Goal: Task Accomplishment & Management: Manage account settings

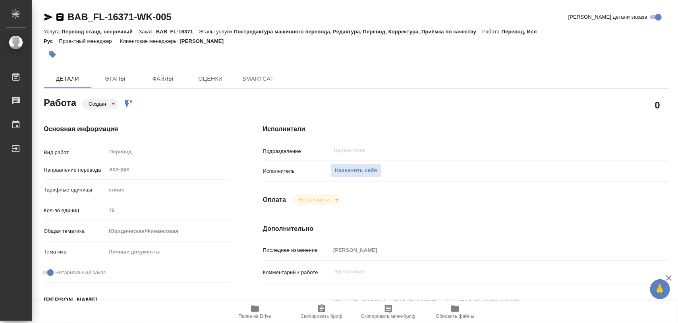
type textarea "x"
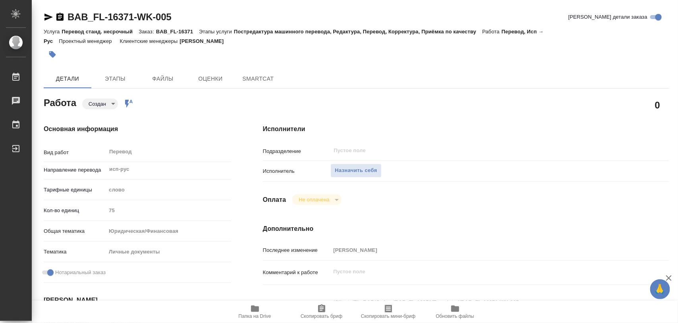
type textarea "x"
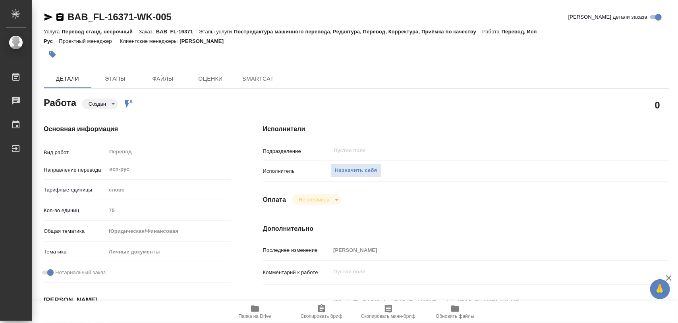
type textarea "x"
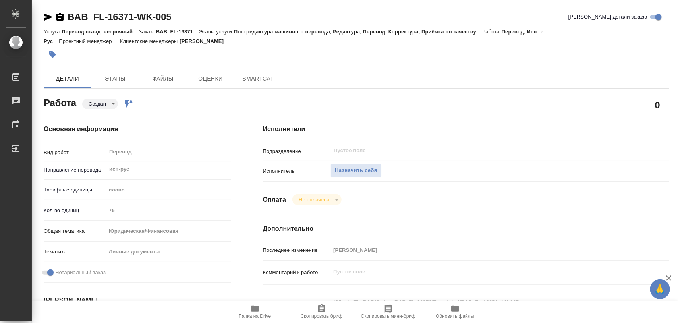
type textarea "x"
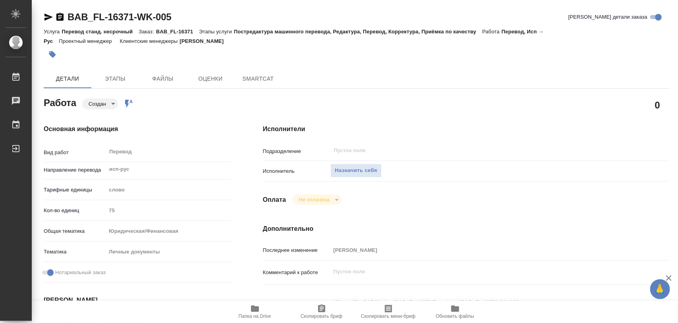
type textarea "x"
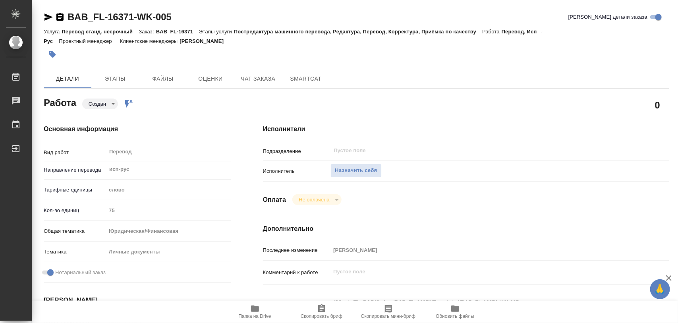
type textarea "x"
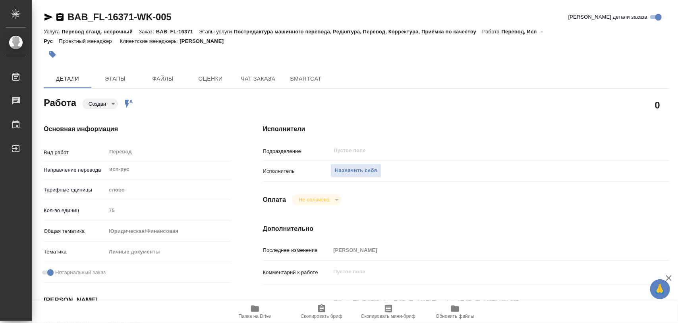
type textarea "x"
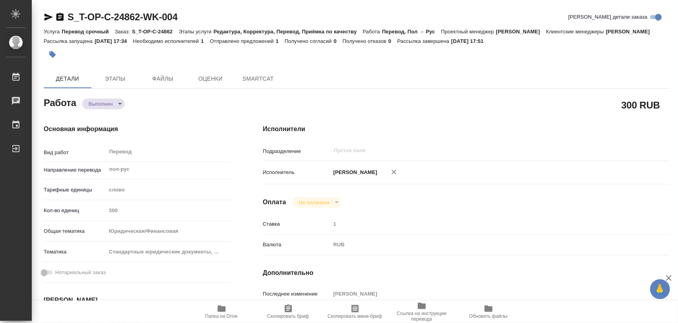
type textarea "x"
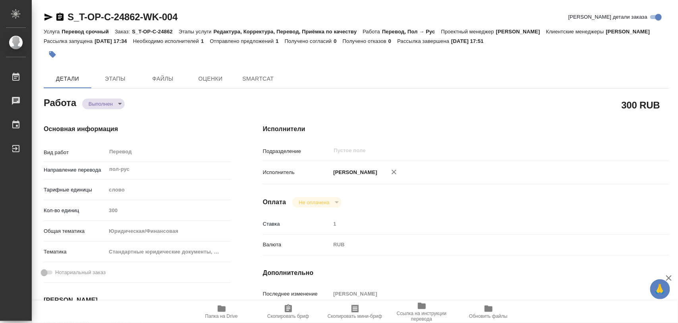
type textarea "x"
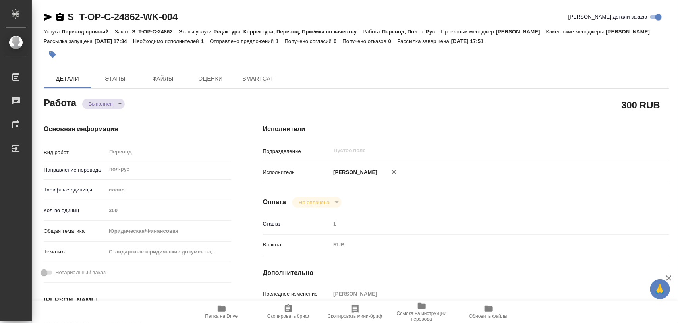
type textarea "x"
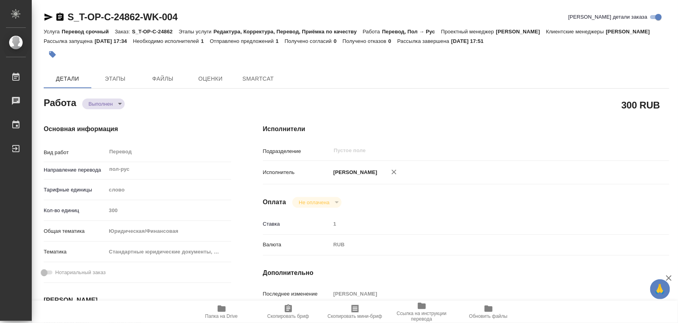
type textarea "x"
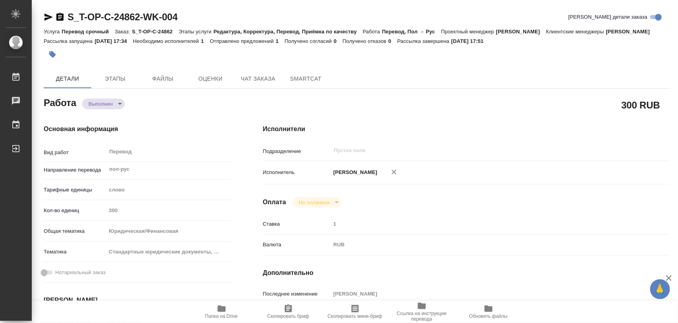
type textarea "x"
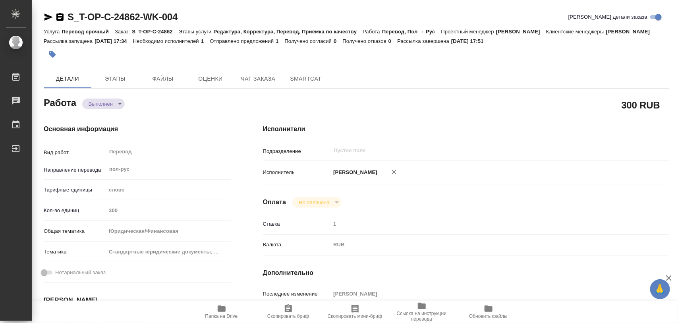
type textarea "x"
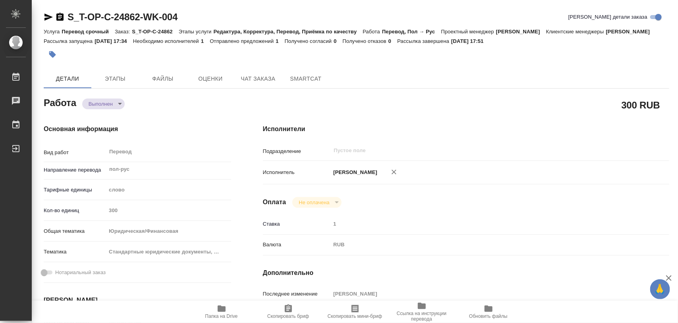
type textarea "x"
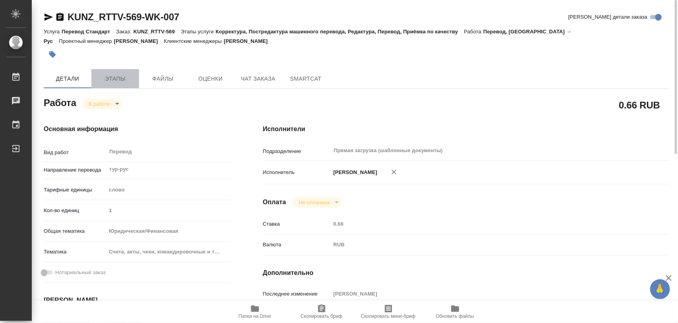
click at [123, 77] on span "Этапы" at bounding box center [115, 79] width 38 height 10
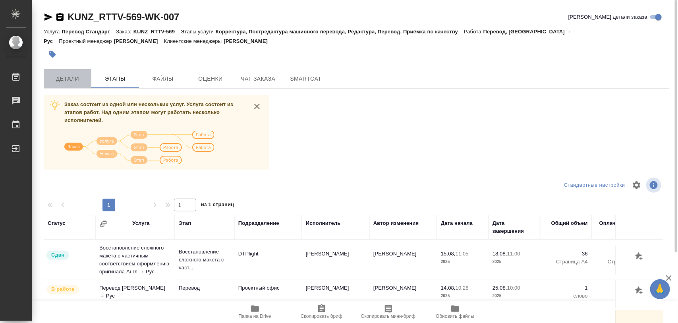
click at [81, 77] on span "Детали" at bounding box center [67, 79] width 38 height 10
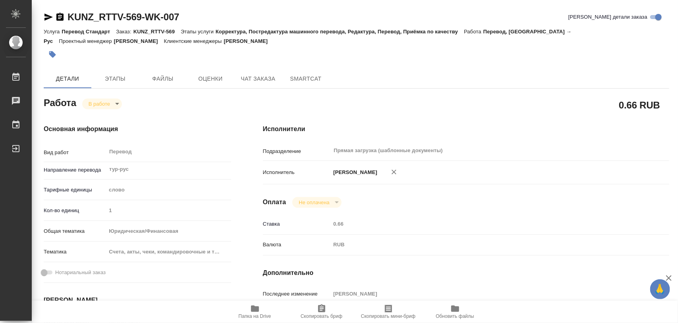
type textarea "x"
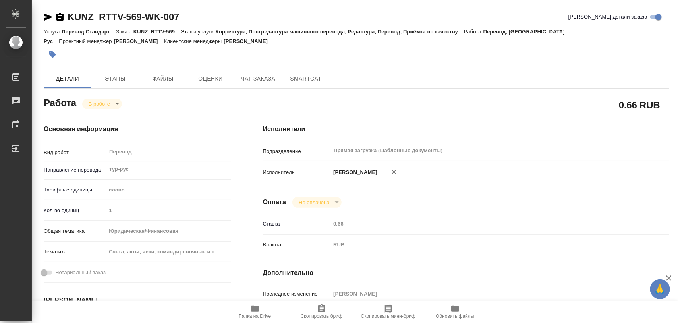
type textarea "x"
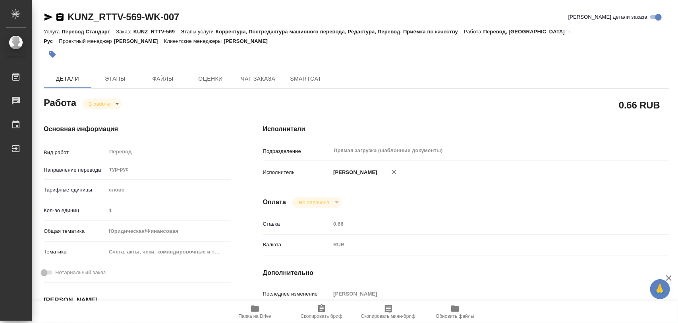
type textarea "x"
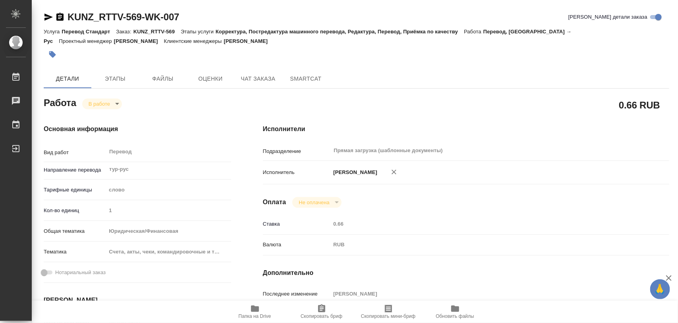
type textarea "x"
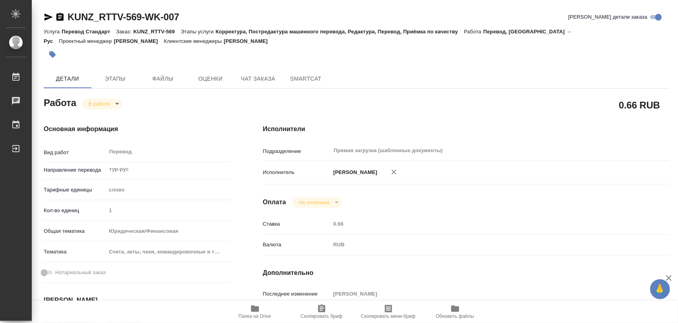
click at [50, 53] on icon "button" at bounding box center [52, 54] width 7 height 7
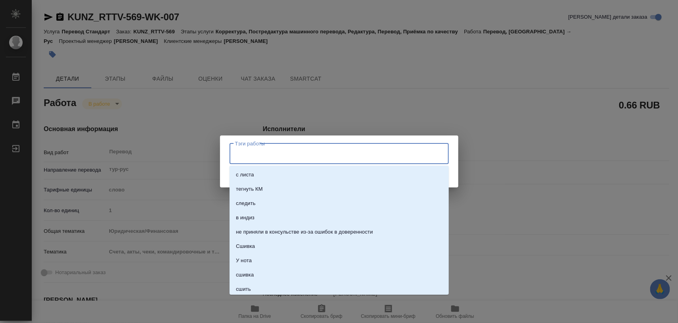
click at [255, 155] on input "Тэги работы" at bounding box center [331, 154] width 197 height 14
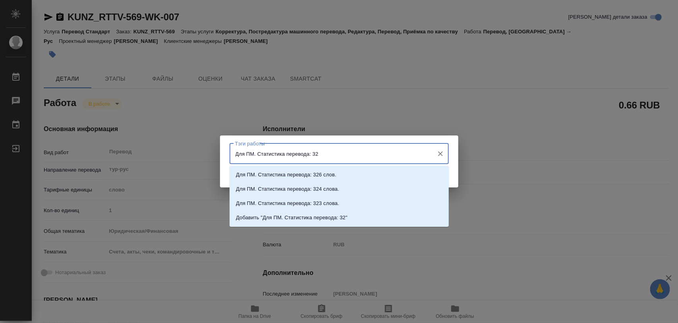
type input "Для ПМ. Статистика перевода: 323"
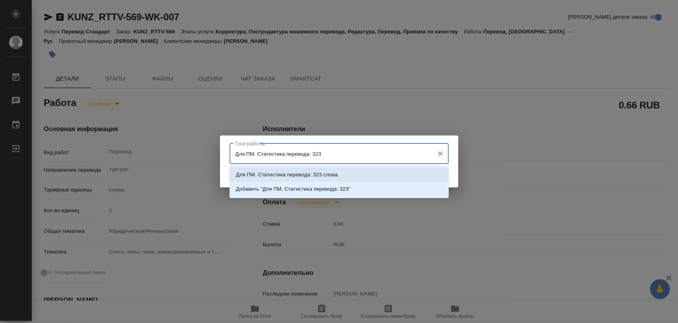
click at [314, 174] on p "Для ПМ. Статистика перевода: 323 слова." at bounding box center [287, 175] width 103 height 8
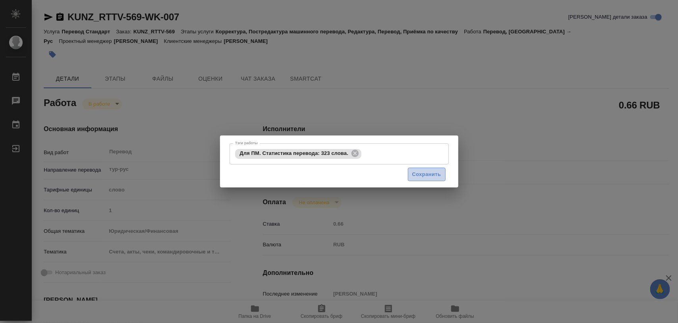
click at [432, 175] on span "Сохранить" at bounding box center [426, 174] width 29 height 9
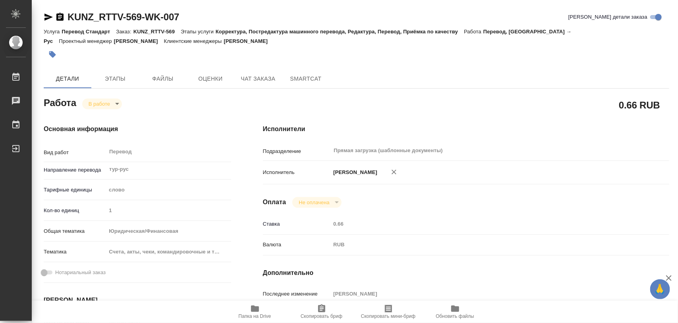
type input "inProgress"
type textarea "Перевод"
type textarea "x"
type input "тур-рус"
type input "5a8b1489cc6b4906c91bfd90"
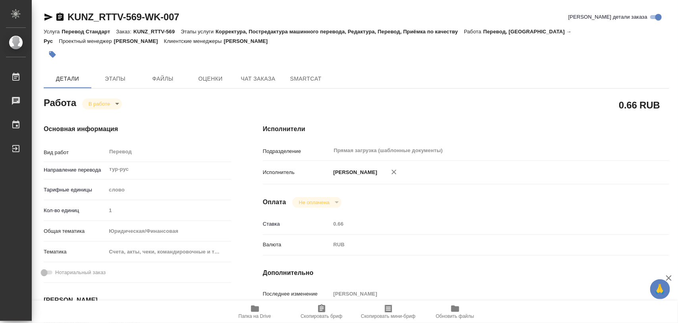
type input "1"
type input "yr-fn"
type input "5f647205b73bc97568ca66c0"
type input "14.08.2025 10:27"
type input "15.08.2025 11:10"
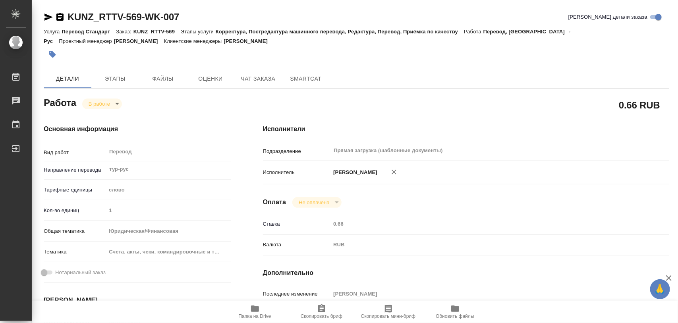
type input "21.08.2025 16:00"
type input "25.08.2025 15:00"
type input "Прямая загрузка (шаблонные документы)"
type input "notPayed"
type input "0.66"
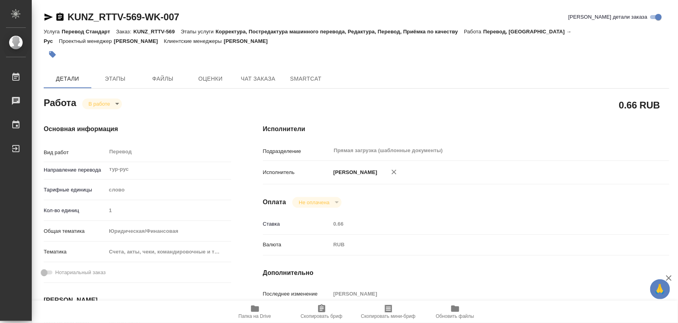
type input "RUB"
type input "Тарабановская Анастасия"
type textarea "Артемов"
type textarea "x"
type textarea "/Clients/RT/Orders/KUNZ_RTTV-569/Translated/KUNZ_RTTV-569-WK-007"
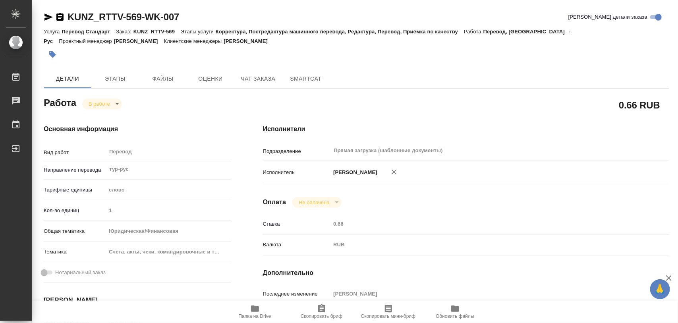
type textarea "x"
type input "KUNZ_RTTV-569"
type input "Перевод Стандарт"
type input "Корректура, Постредактура машинного перевода, Редактура, Перевод, Приёмка по ка…"
type input "Веселова Юлия"
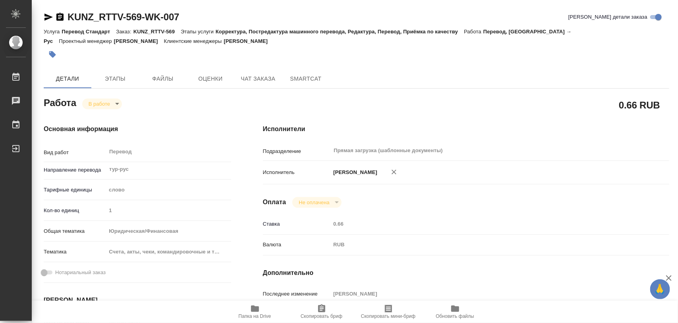
type input "Арсеньева Вера"
type input "/Clients/RT/Orders/KUNZ_RTTV-569"
type textarea "x"
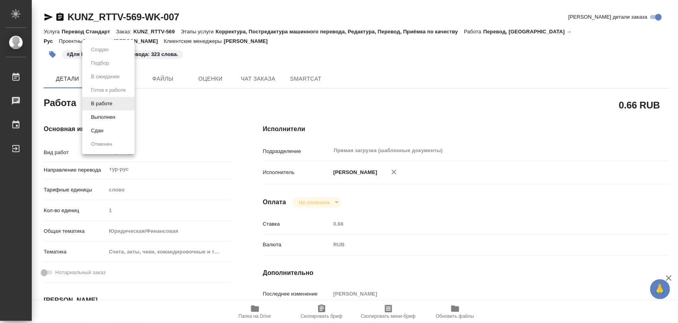
type textarea "x"
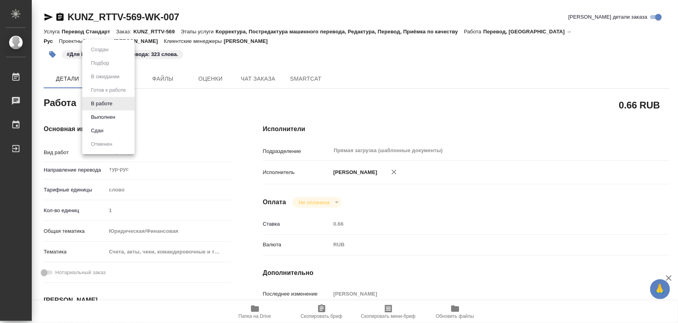
type textarea "x"
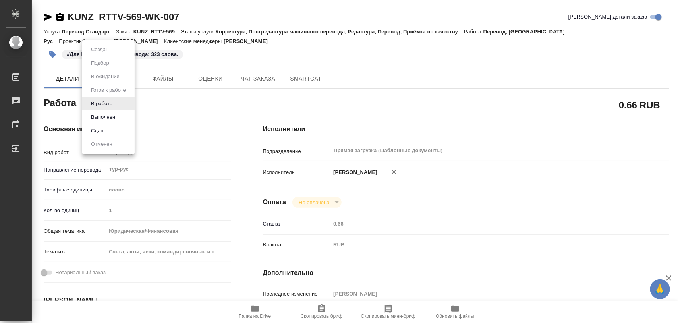
click at [116, 106] on body "🙏 .cls-1 fill:#fff; AWATERA Iglakov Maksim Работы 0 Чаты График Выйти KUNZ_RTTV…" at bounding box center [339, 161] width 678 height 323
type textarea "x"
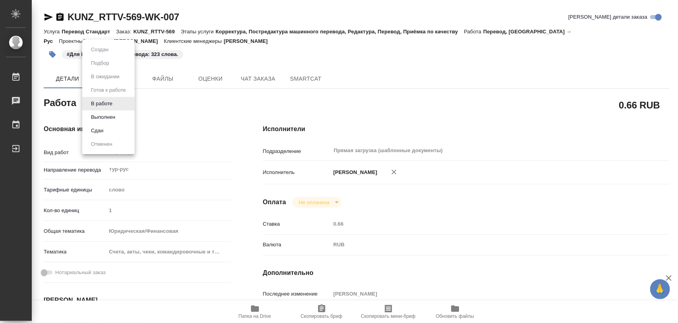
type textarea "x"
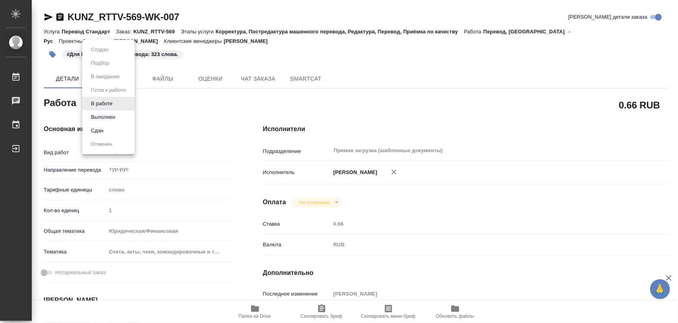
type textarea "x"
click at [103, 117] on button "Выполнен" at bounding box center [103, 117] width 29 height 9
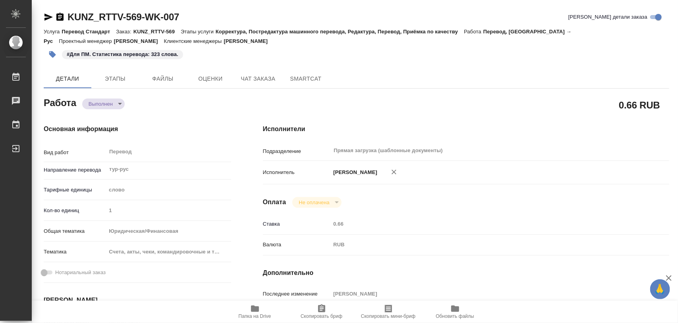
type textarea "x"
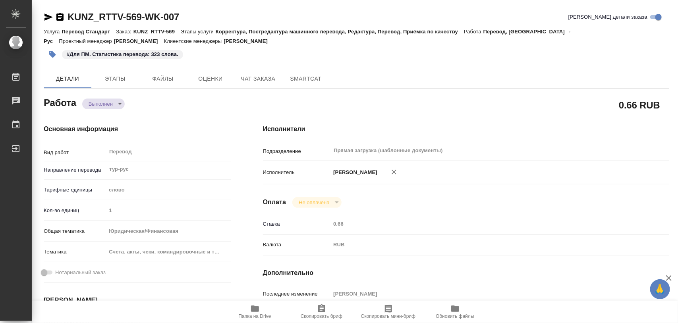
type textarea "x"
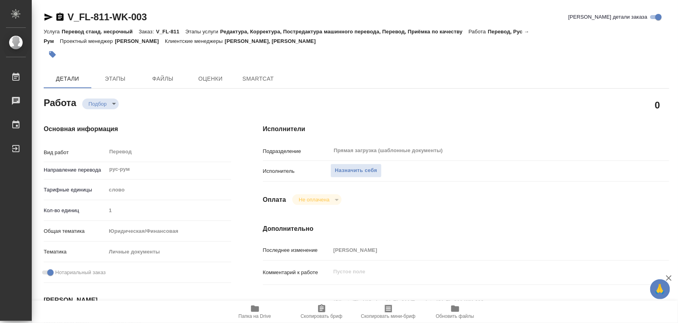
type textarea "x"
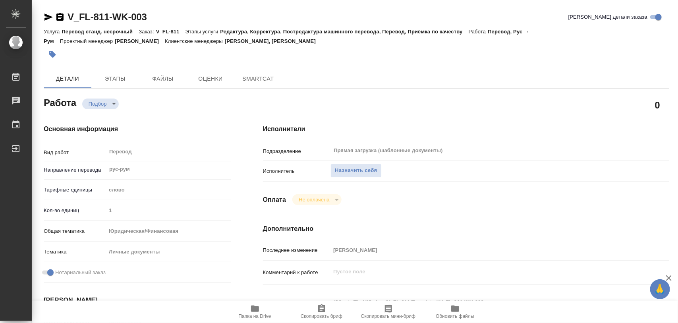
type textarea "x"
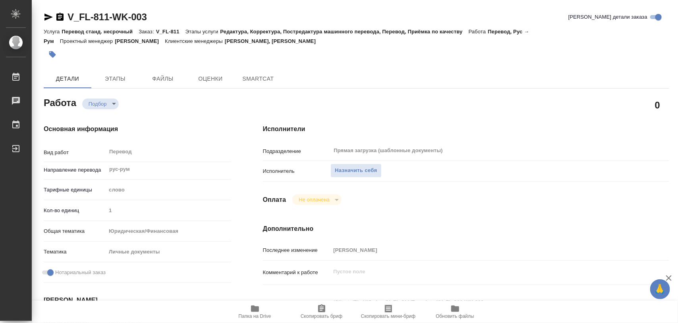
type textarea "x"
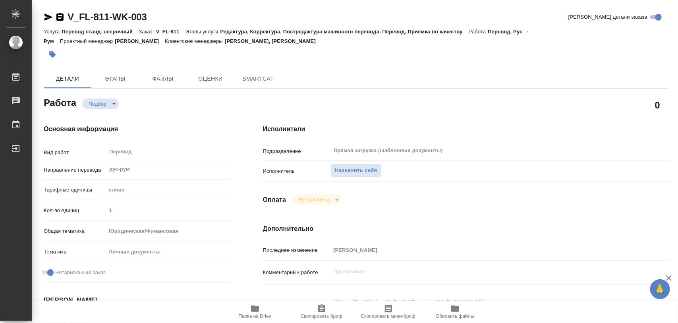
type textarea "x"
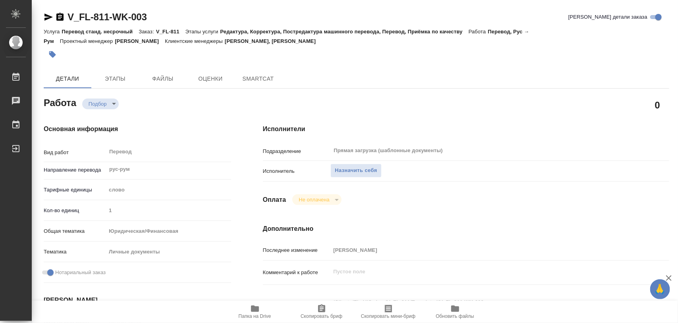
type textarea "x"
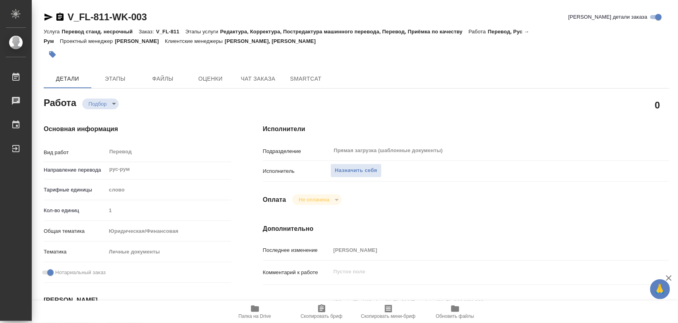
click at [259, 308] on icon "button" at bounding box center [255, 308] width 8 height 6
type textarea "x"
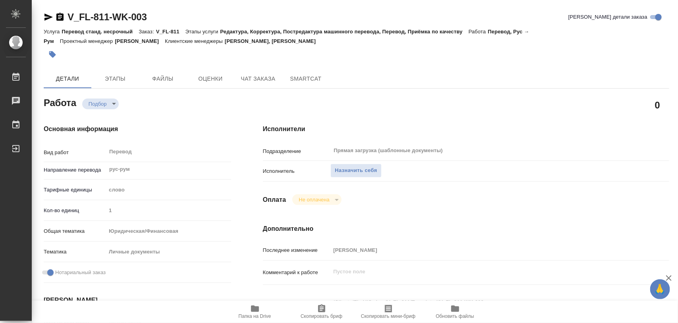
type textarea "x"
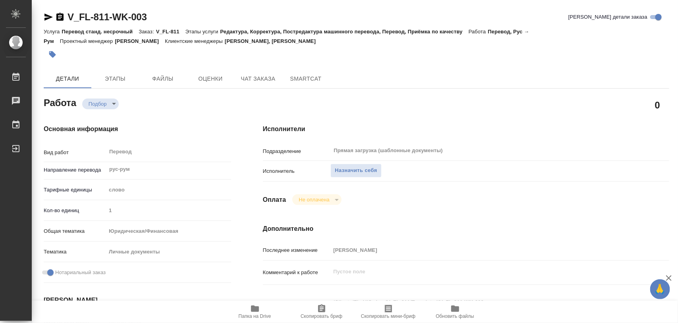
type textarea "x"
click at [372, 170] on span "Назначить себя" at bounding box center [356, 170] width 42 height 9
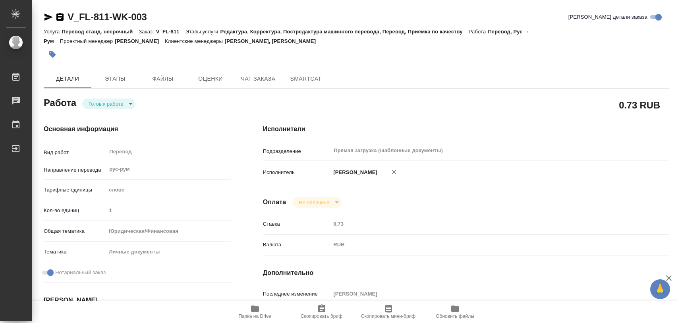
type textarea "x"
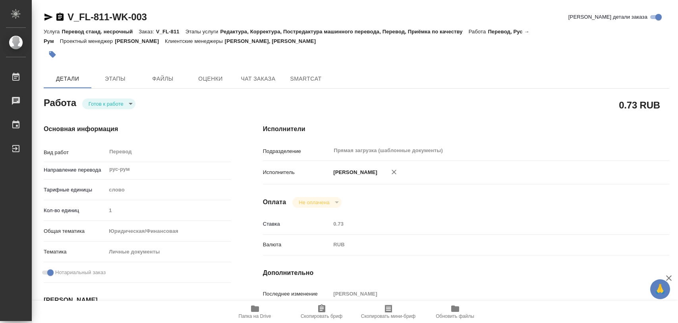
type textarea "x"
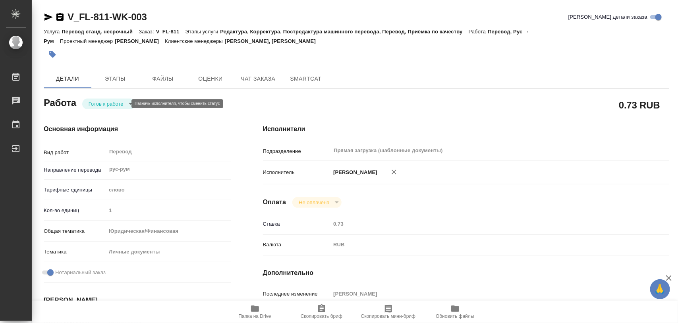
click at [124, 100] on body "🙏 .cls-1 fill:#fff; AWATERA Iglakov Maksim Работы 0 Чаты График Выйти V_FL-811-…" at bounding box center [339, 161] width 678 height 323
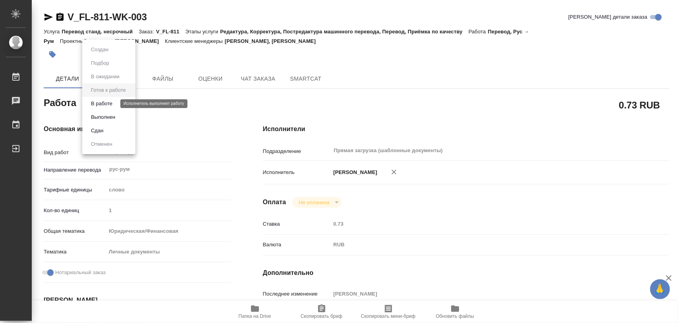
click at [104, 107] on button "В работе" at bounding box center [102, 103] width 26 height 9
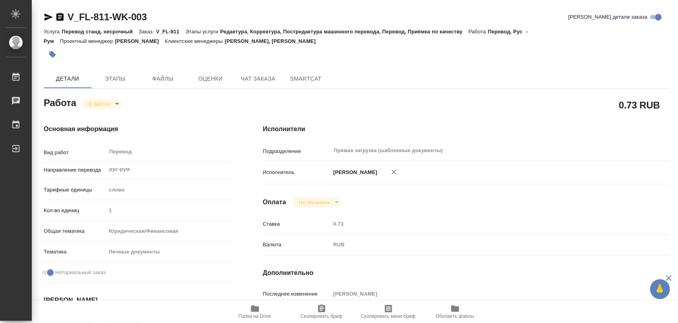
type textarea "x"
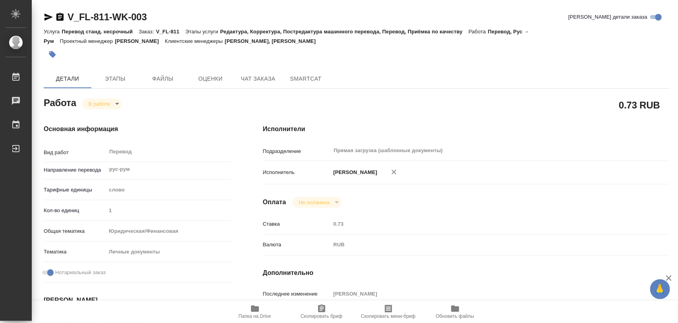
type textarea "x"
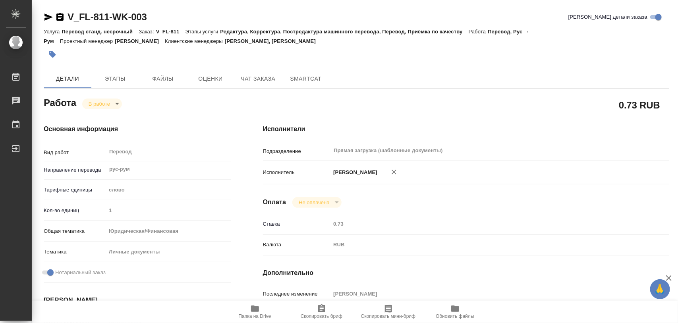
type textarea "x"
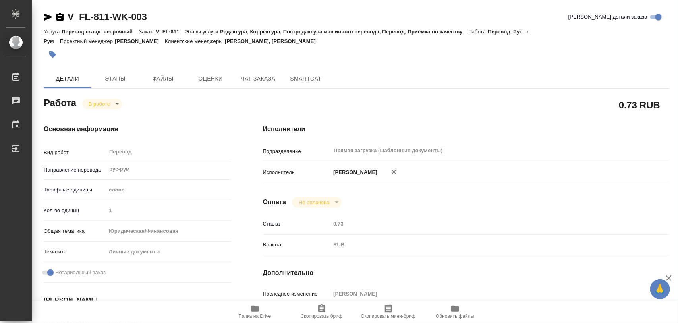
type textarea "x"
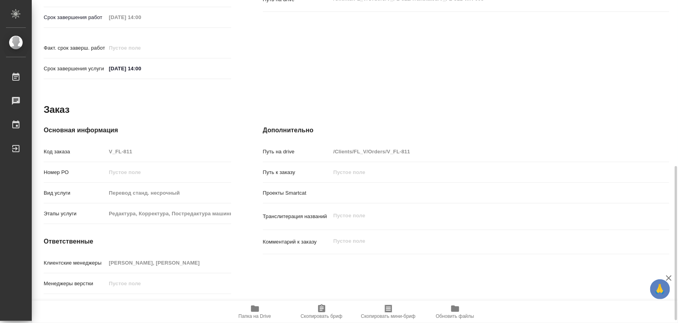
scroll to position [354, 0]
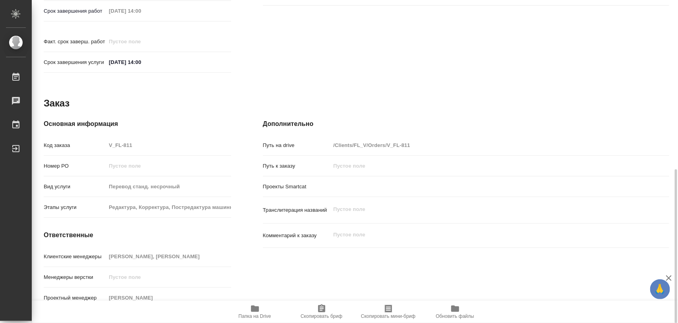
click at [219, 235] on div "Основная информация Код заказа V_FL-811 Номер РО Вид услуги Перевод станд. неср…" at bounding box center [137, 215] width 187 height 192
click at [326, 314] on span "Скопировать бриф" at bounding box center [322, 316] width 42 height 6
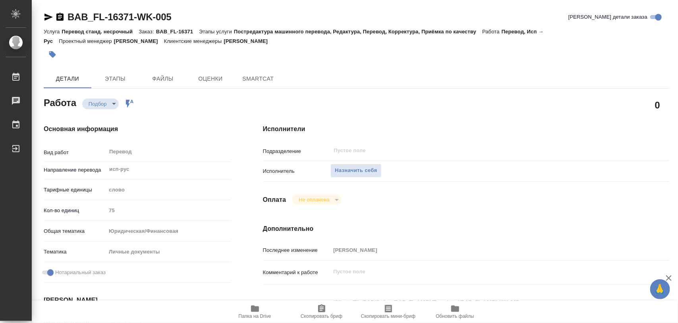
type textarea "x"
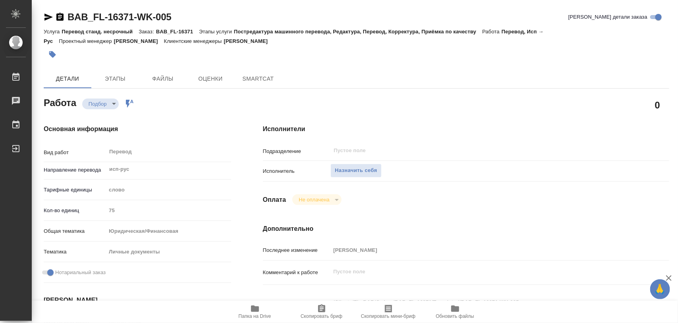
type textarea "x"
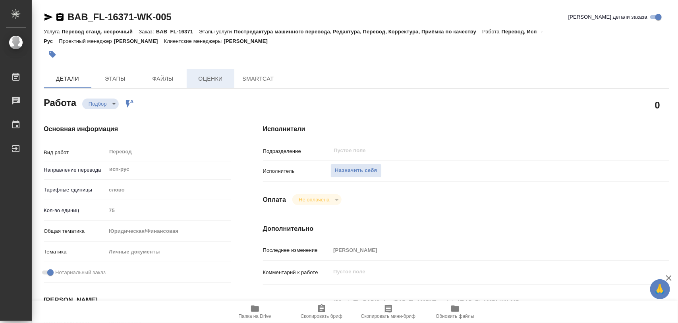
type textarea "x"
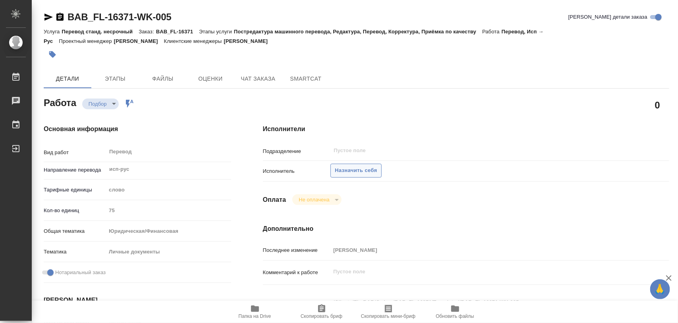
type textarea "x"
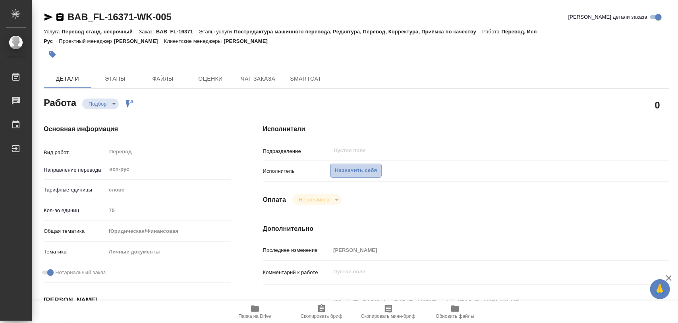
click at [373, 171] on span "Назначить себя" at bounding box center [356, 170] width 42 height 9
type textarea "x"
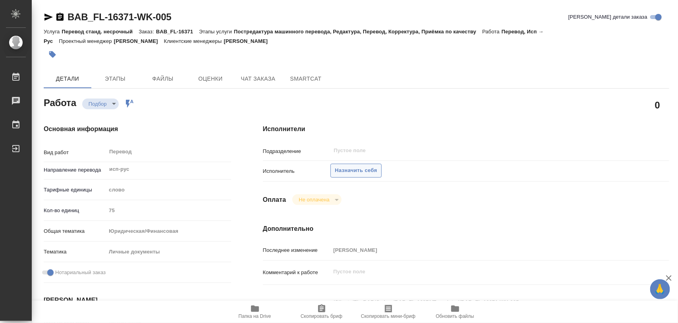
type textarea "x"
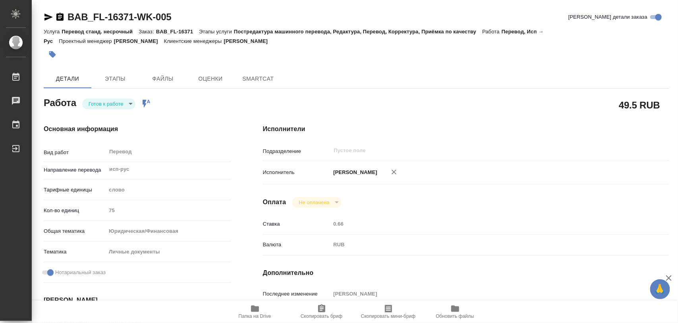
type textarea "x"
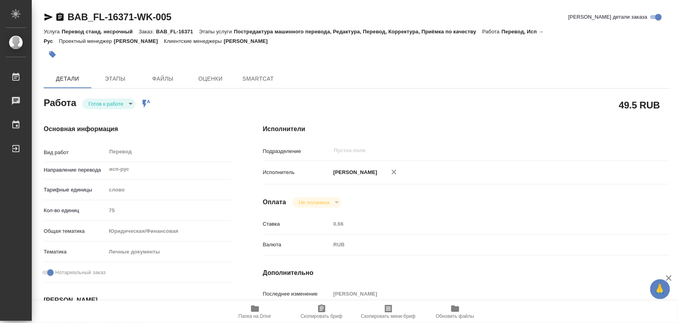
type textarea "x"
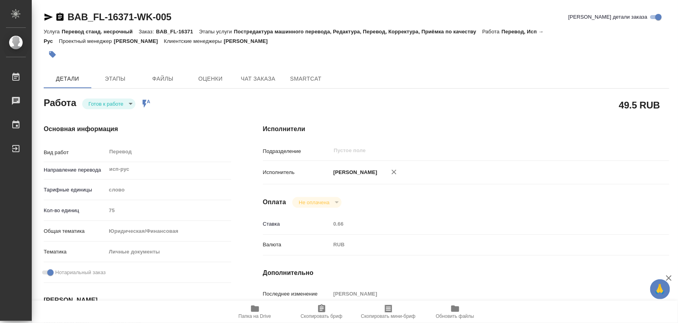
type textarea "x"
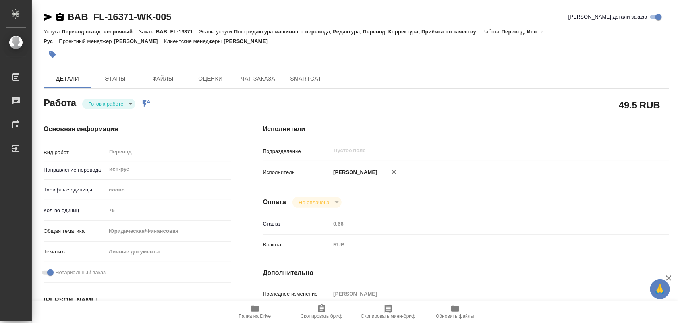
type textarea "x"
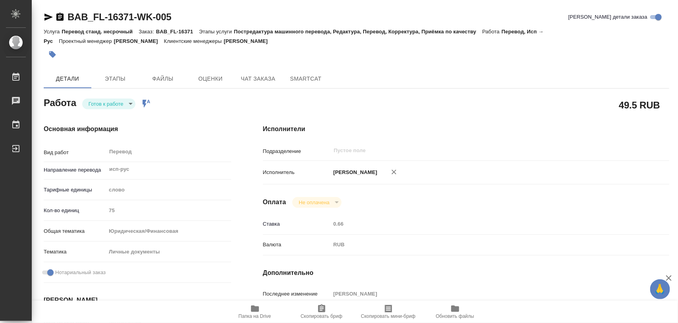
type textarea "x"
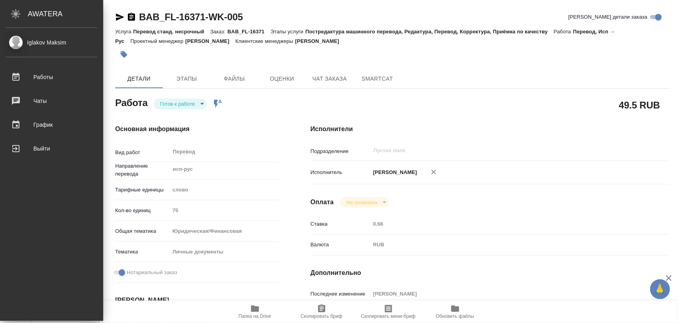
type textarea "x"
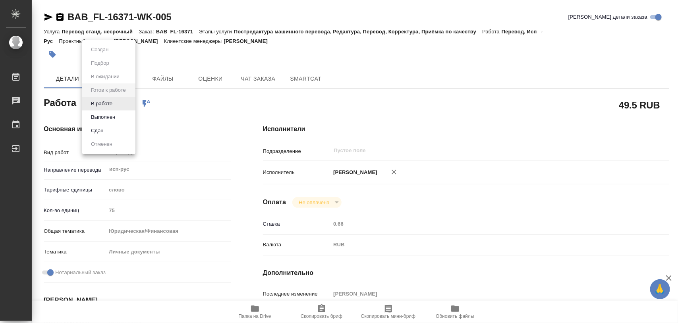
click at [128, 106] on body "🙏 .cls-1 fill:#fff; AWATERA Iglakov Maksim Работы 0 Чаты График Выйти BAB_FL-16…" at bounding box center [339, 161] width 678 height 323
click at [105, 102] on button "В работе" at bounding box center [102, 103] width 26 height 9
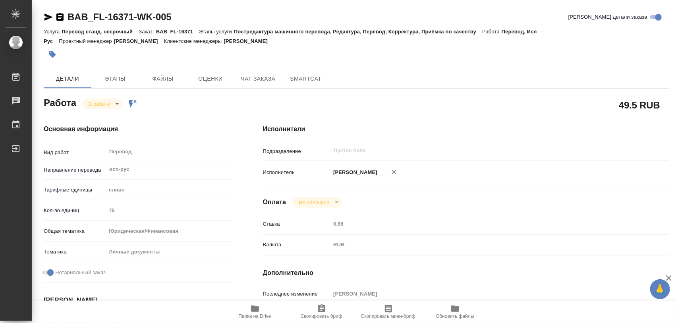
type textarea "x"
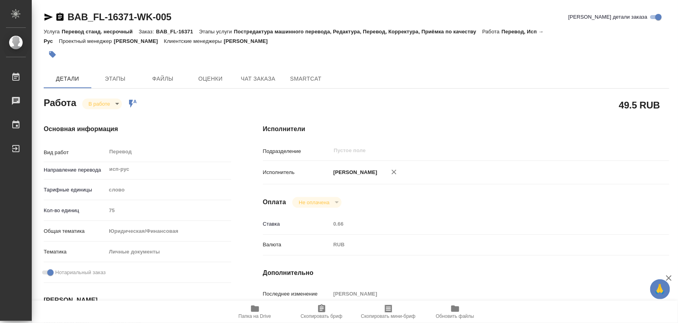
type textarea "x"
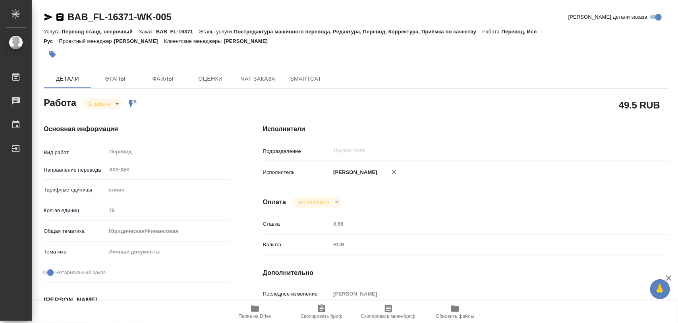
type textarea "x"
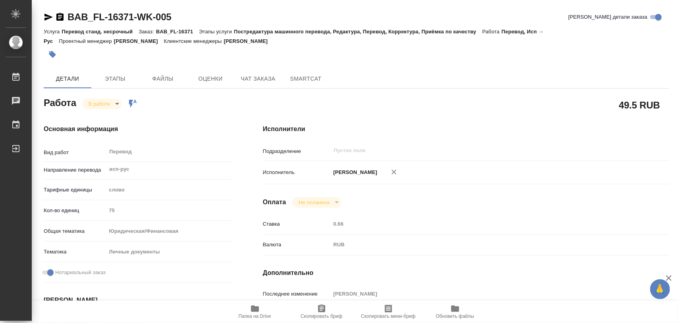
click at [258, 314] on span "Папка на Drive" at bounding box center [255, 316] width 33 height 6
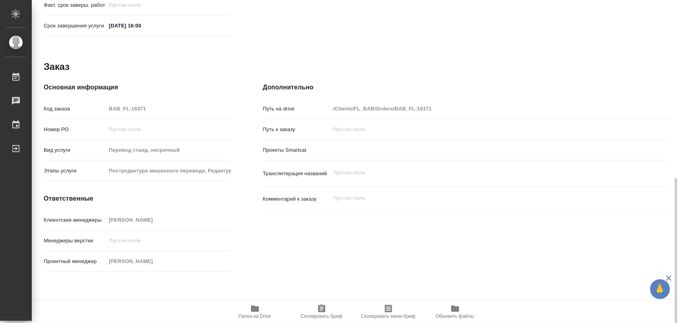
scroll to position [391, 0]
click at [158, 217] on div "Клиентские менеджеры Голубев Дмитрий" at bounding box center [137, 219] width 187 height 14
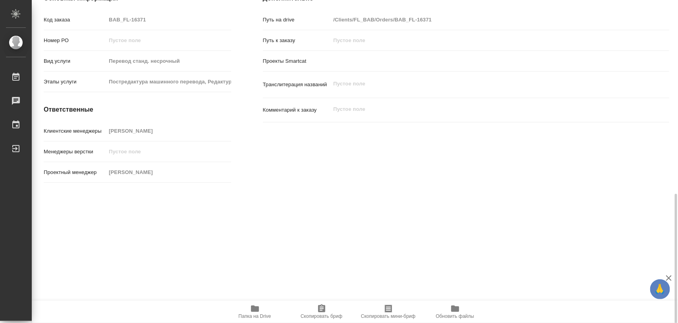
scroll to position [480, 0]
drag, startPoint x: 329, startPoint y: 312, endPoint x: 345, endPoint y: 273, distance: 42.0
click at [330, 306] on span "Скопировать бриф" at bounding box center [321, 311] width 57 height 15
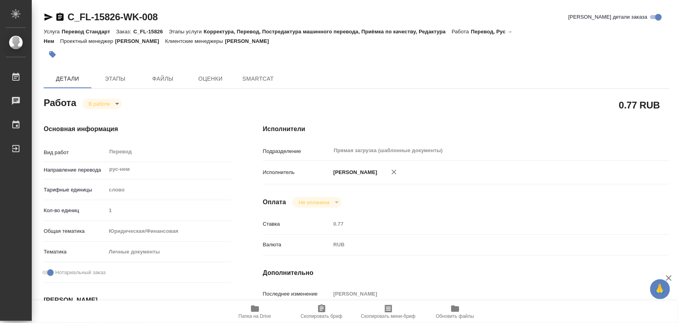
type textarea "x"
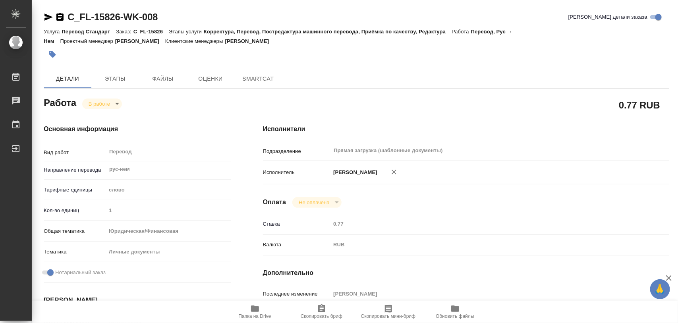
type textarea "x"
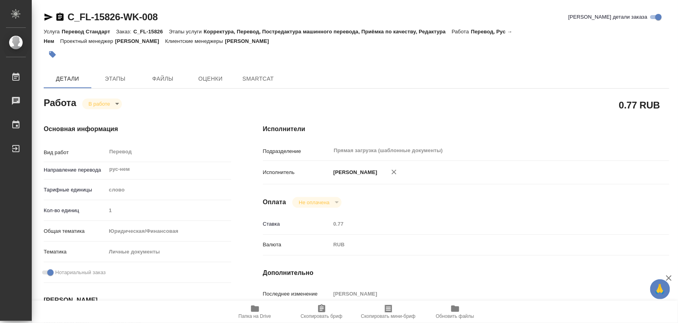
type textarea "x"
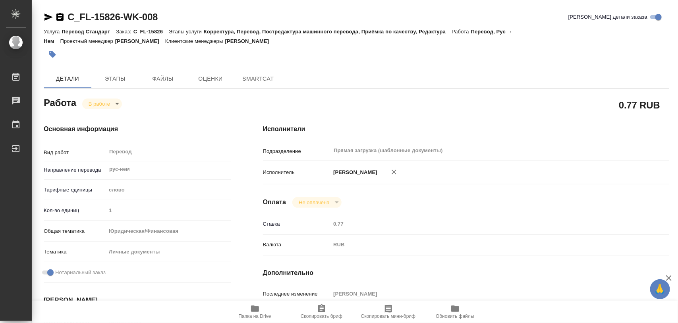
type textarea "x"
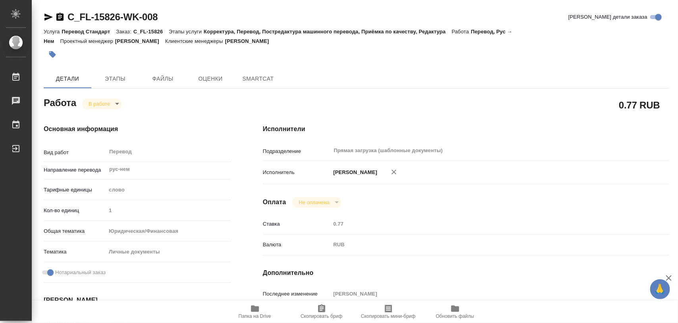
type textarea "x"
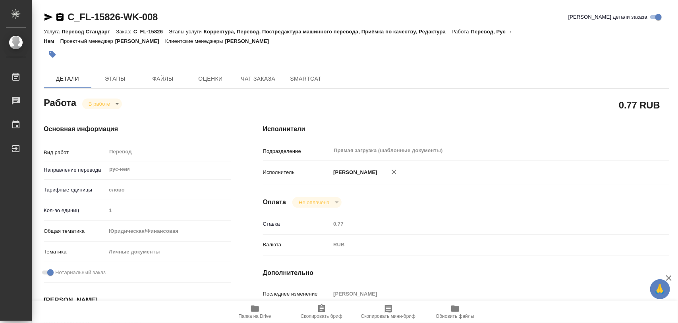
type textarea "x"
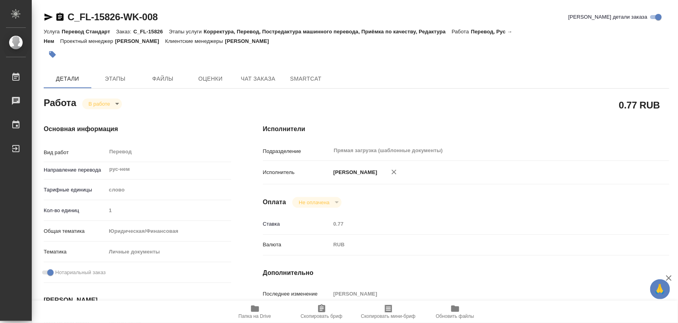
type textarea "x"
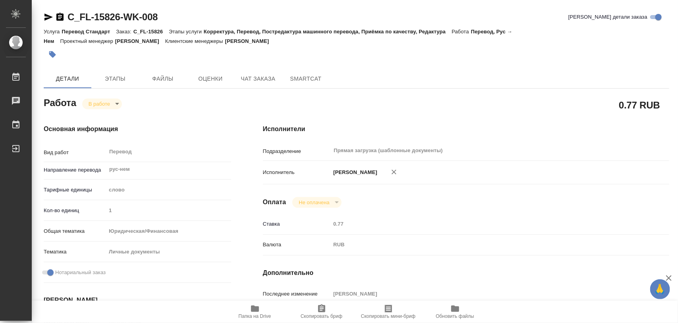
click at [257, 313] on icon "button" at bounding box center [255, 309] width 10 height 10
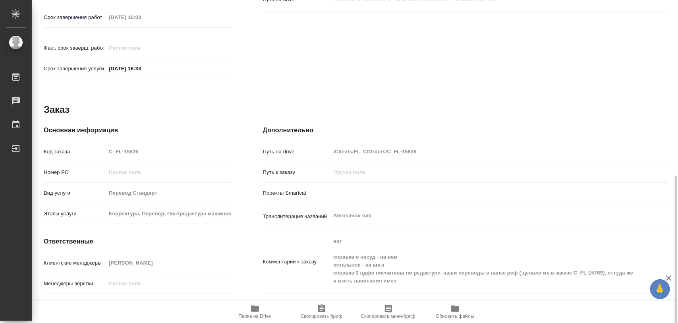
scroll to position [354, 0]
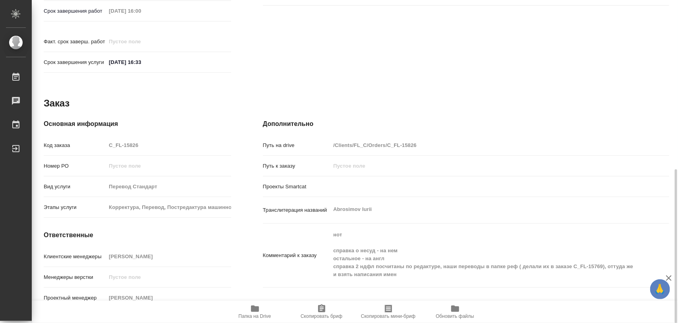
click at [319, 309] on icon "button" at bounding box center [321, 308] width 7 height 8
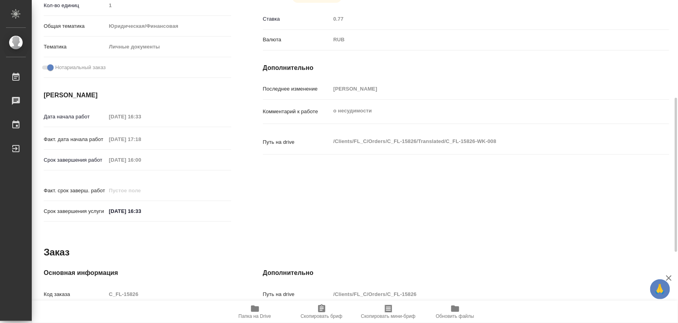
scroll to position [0, 0]
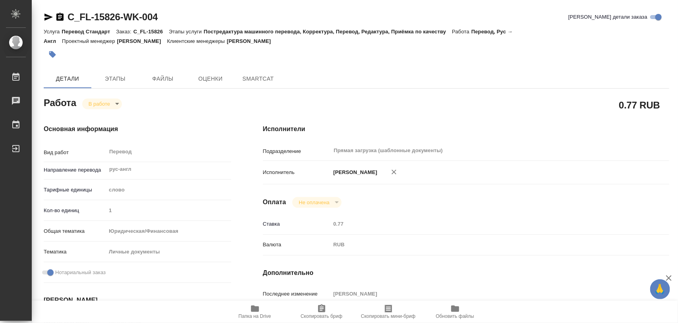
type textarea "x"
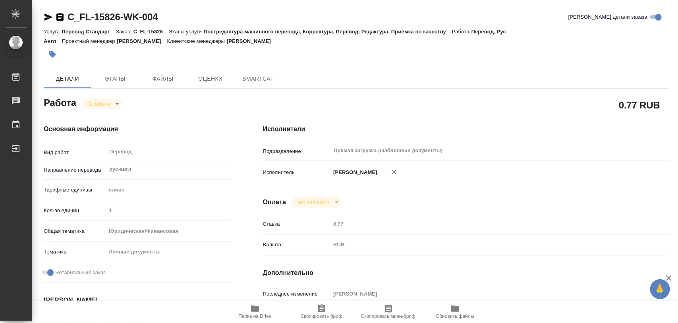
type textarea "x"
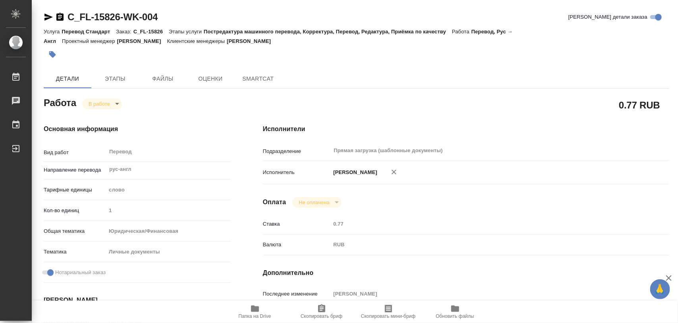
type textarea "x"
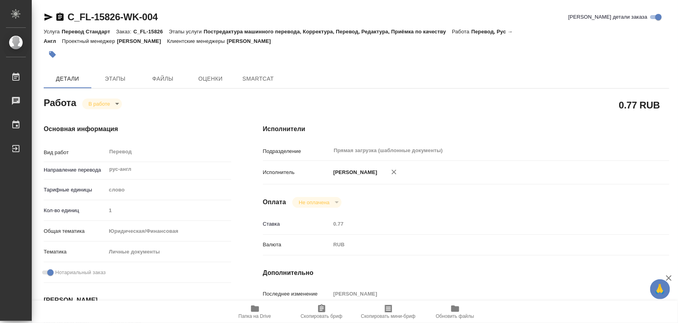
type textarea "x"
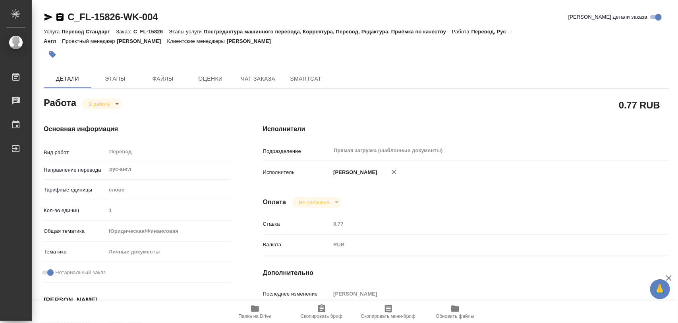
type textarea "x"
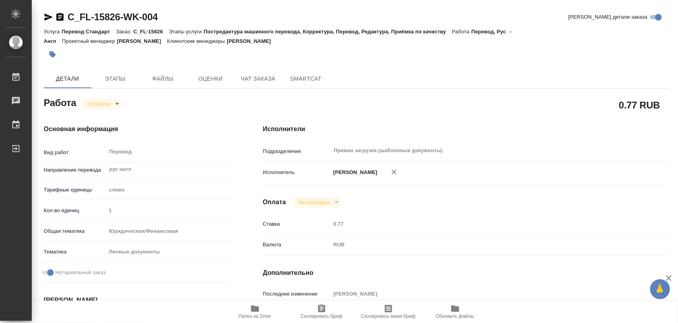
type textarea "x"
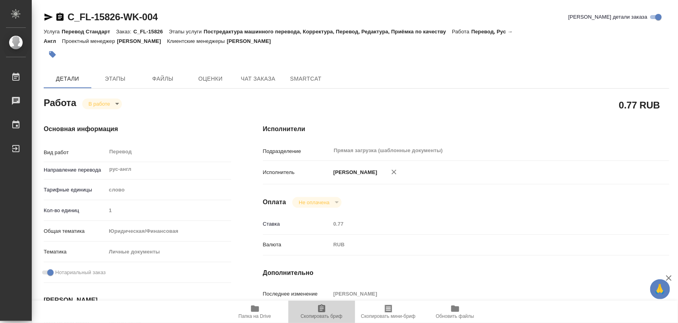
click at [320, 315] on span "Скопировать бриф" at bounding box center [322, 316] width 42 height 6
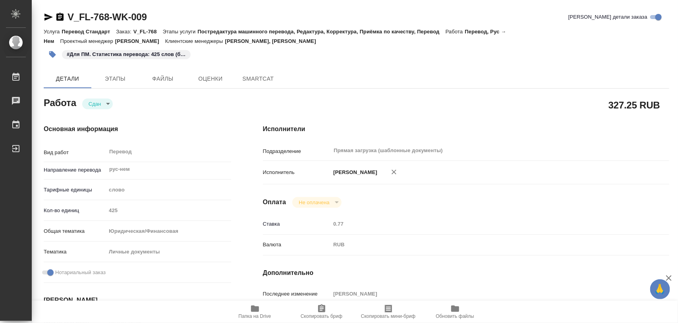
type textarea "x"
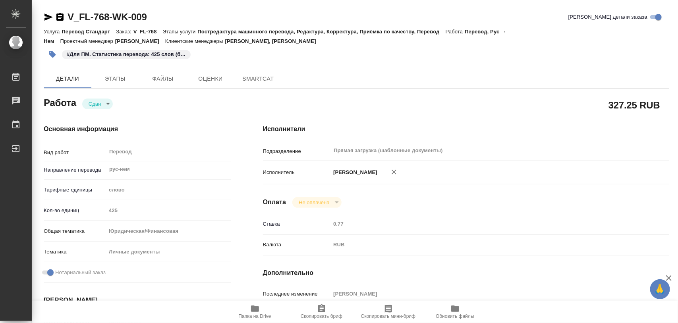
type textarea "x"
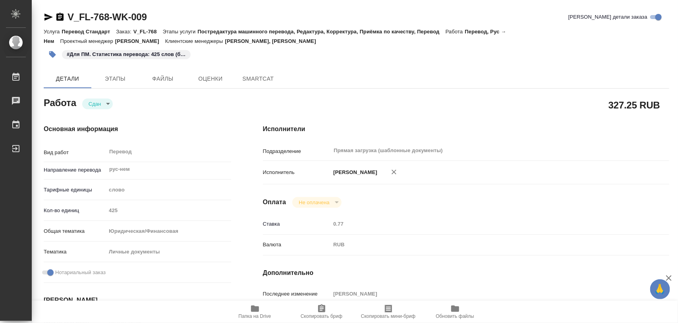
type textarea "x"
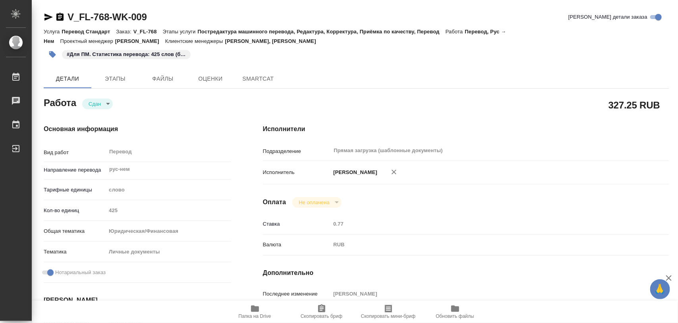
type textarea "x"
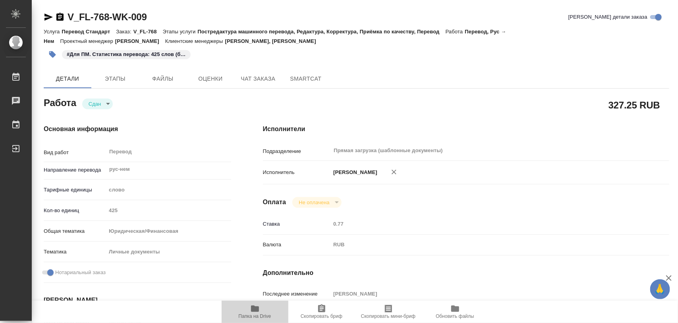
click at [254, 310] on icon "button" at bounding box center [255, 308] width 8 height 6
type textarea "x"
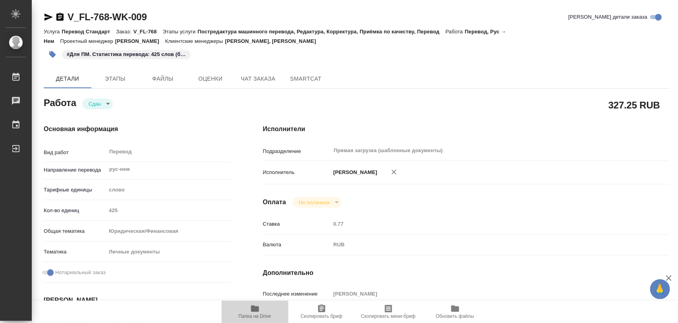
type textarea "x"
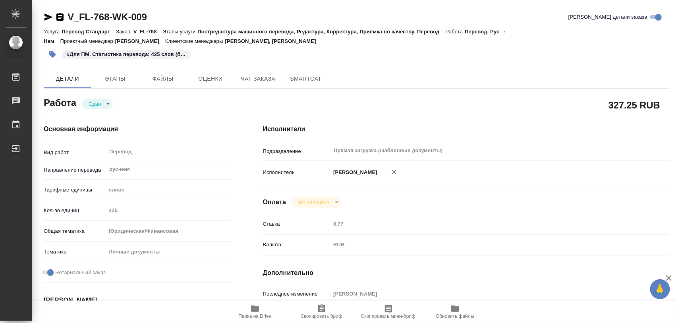
type textarea "x"
